Goal: Task Accomplishment & Management: Manage account settings

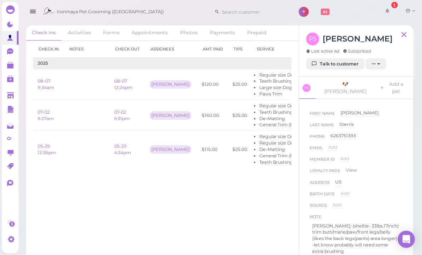
click at [13, 90] on link at bounding box center [10, 96] width 17 height 14
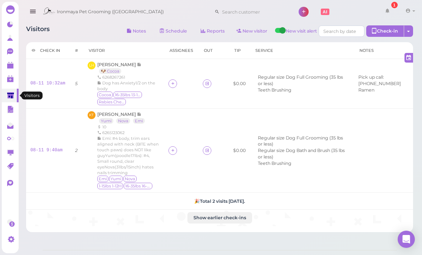
click at [13, 85] on link "0" at bounding box center [10, 79] width 17 height 14
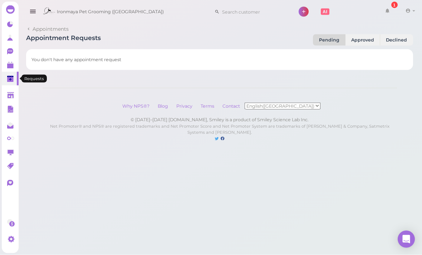
scroll to position [17, 0]
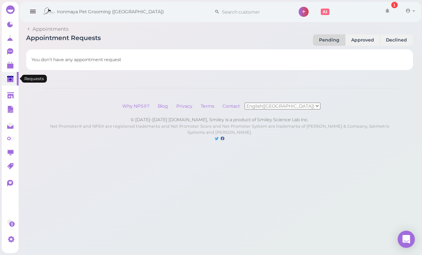
click at [15, 63] on link at bounding box center [10, 65] width 17 height 14
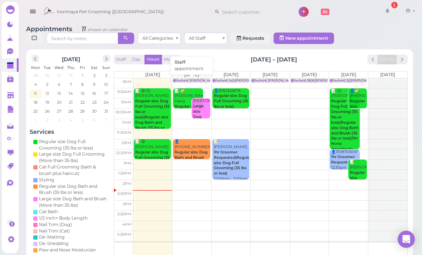
click at [197, 82] on div "Blocked: [PERSON_NAME] (3)() 9:30/10:00/1:30 • appointment" at bounding box center [192, 80] width 36 height 5
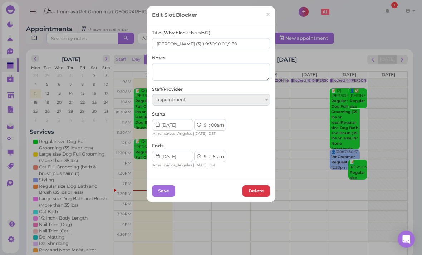
click at [266, 30] on div "Title (Why block this slot?) ida (3)() 9:30/10:00/1:30" at bounding box center [211, 40] width 118 height 20
click at [266, 27] on div "Title (Why block this slot?) ida (3)() 9:30/10:00/1:30 Notes Staff/Provider app…" at bounding box center [211, 101] width 129 height 155
click at [267, 31] on div "Title (Why block this slot?) ida (3)() 9:30/10:00/1:30" at bounding box center [211, 40] width 118 height 20
click at [268, 30] on div "Title (Why block this slot?) ida (3)() 9:30/10:00/1:30" at bounding box center [211, 40] width 118 height 20
click at [269, 31] on div "Title (Why block this slot?) ida (3)() 9:30/10:00/1:30" at bounding box center [211, 40] width 118 height 20
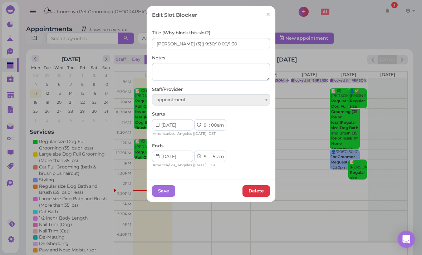
click at [269, 28] on div "Title (Why block this slot?) ida (3)() 9:30/10:00/1:30 Notes Staff/Provider app…" at bounding box center [211, 101] width 129 height 155
